Goal: Go to known website: Access a specific website the user already knows

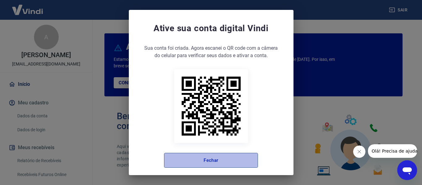
click at [225, 160] on button "Fechar" at bounding box center [211, 160] width 94 height 15
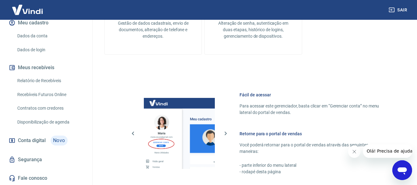
scroll to position [386, 0]
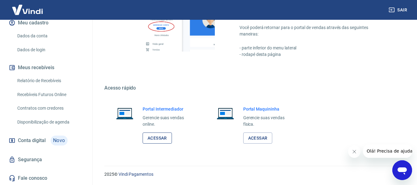
click at [163, 142] on link "Acessar" at bounding box center [157, 137] width 29 height 11
click at [266, 136] on link "Acessar" at bounding box center [257, 137] width 29 height 11
